Goal: Task Accomplishment & Management: Manage account settings

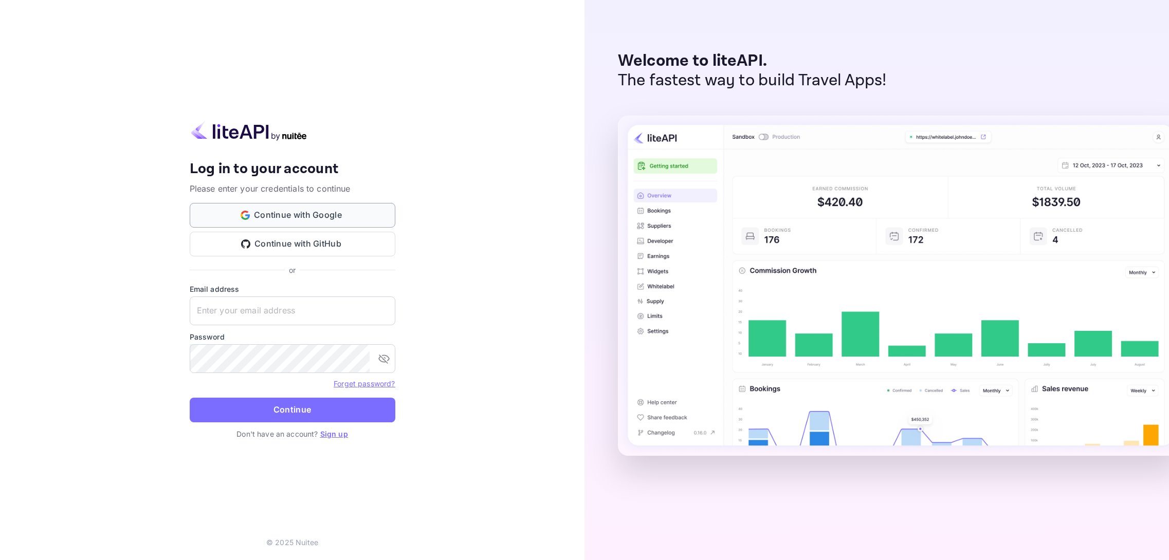
click at [318, 212] on button "Continue with Google" at bounding box center [293, 215] width 206 height 25
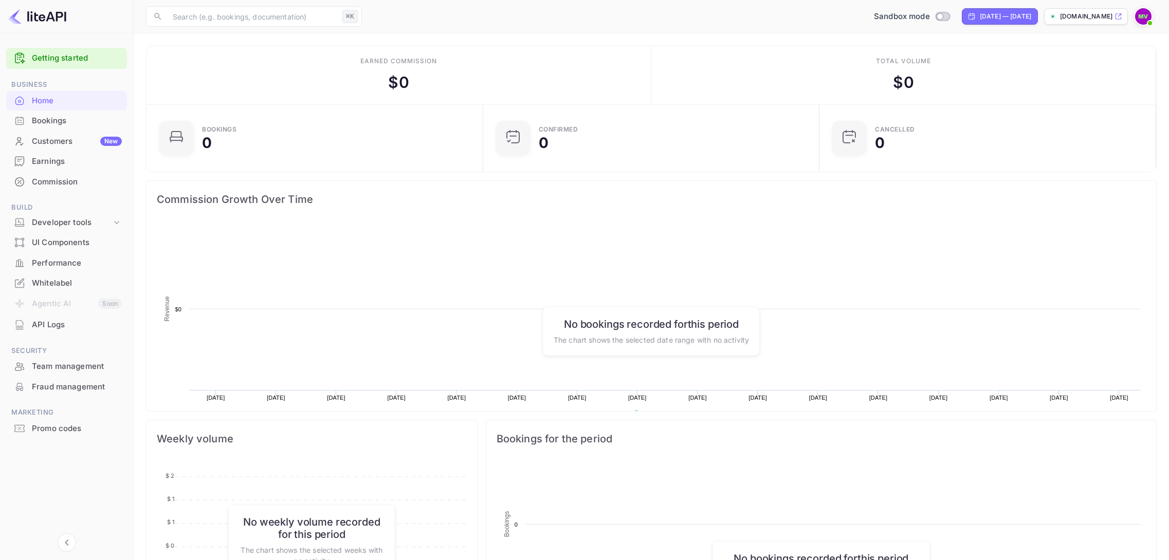
scroll to position [167, 330]
click at [67, 282] on div "Whitelabel" at bounding box center [77, 284] width 90 height 12
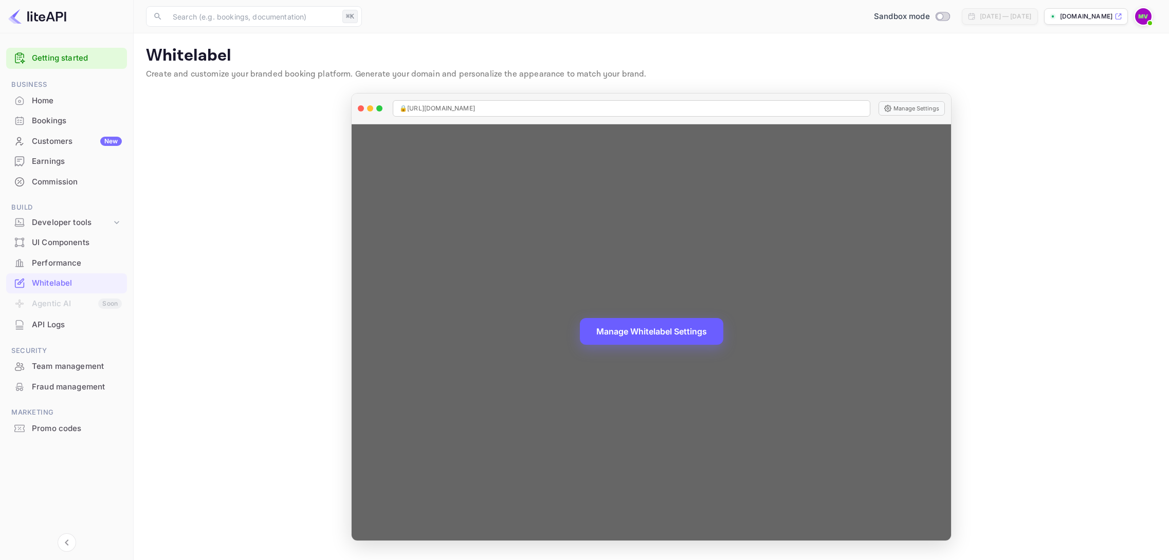
click at [653, 331] on button "Manage Whitelabel Settings" at bounding box center [651, 331] width 143 height 27
click at [653, 334] on button "Manage Whitelabel Settings" at bounding box center [651, 331] width 143 height 27
click at [667, 331] on button "Manage Whitelabel Settings" at bounding box center [651, 331] width 143 height 27
click at [914, 109] on button "Manage Settings" at bounding box center [911, 108] width 66 height 14
click at [676, 331] on button "Manage Whitelabel Settings" at bounding box center [651, 331] width 143 height 27
